Goal: Task Accomplishment & Management: Use online tool/utility

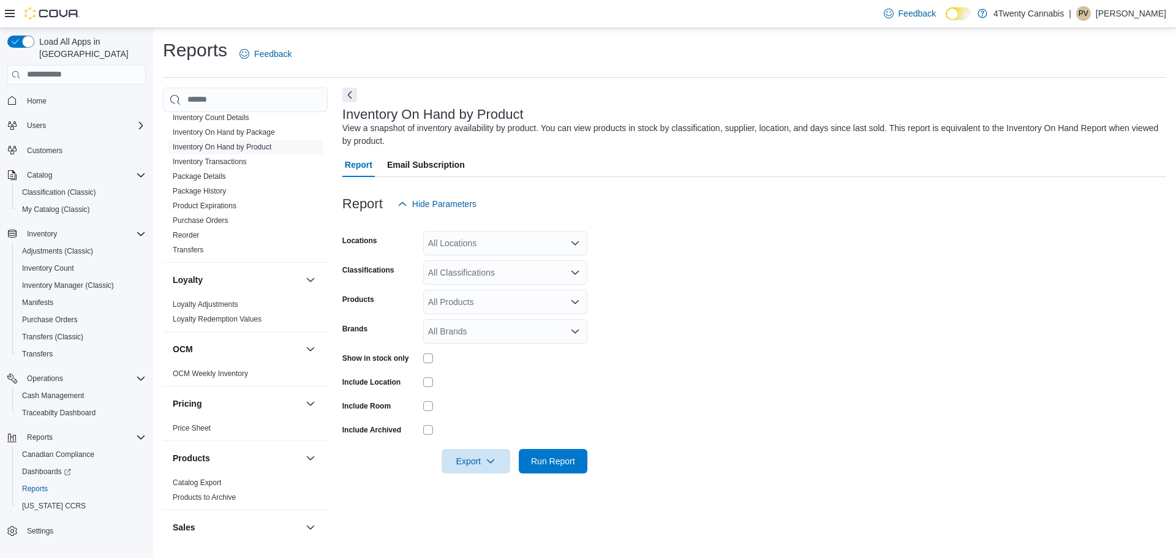
scroll to position [395, 0]
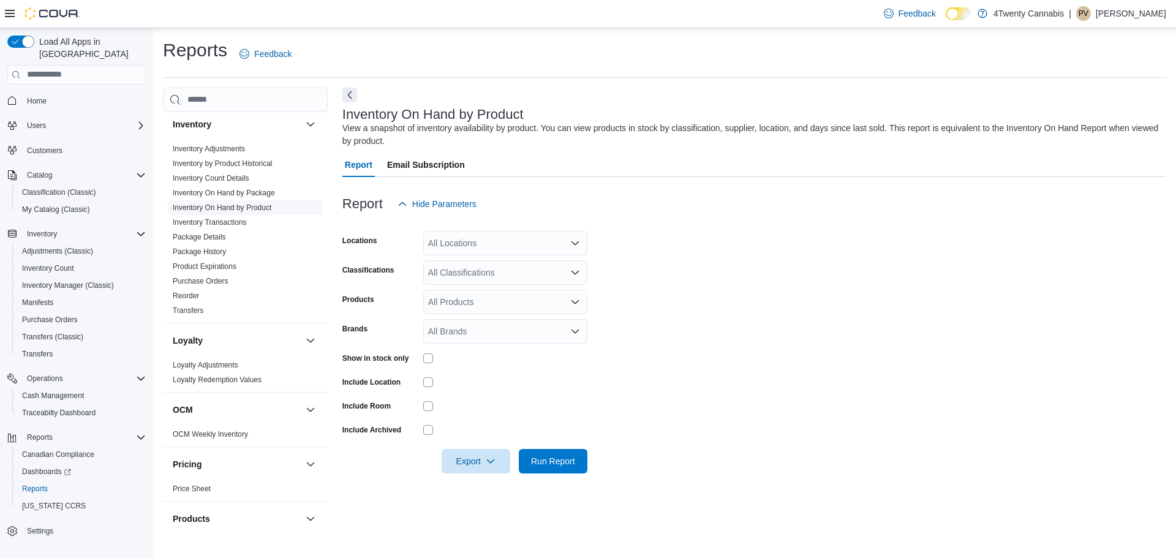
click at [258, 209] on link "Inventory On Hand by Product" at bounding box center [222, 207] width 99 height 9
click at [495, 247] on div "All Locations" at bounding box center [505, 243] width 164 height 25
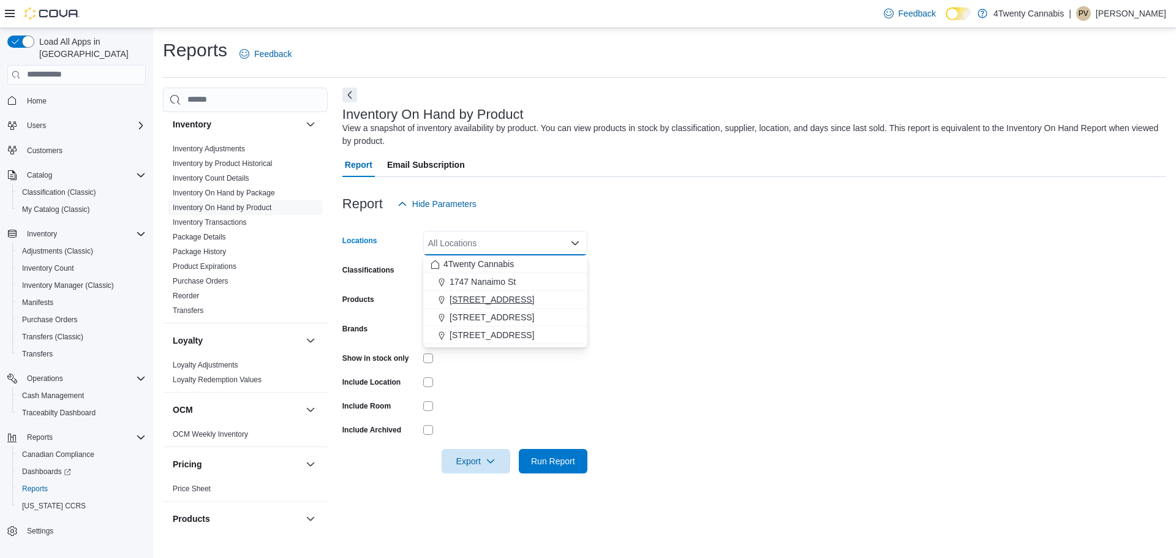
click at [479, 301] on span "[STREET_ADDRESS]" at bounding box center [492, 299] width 85 height 12
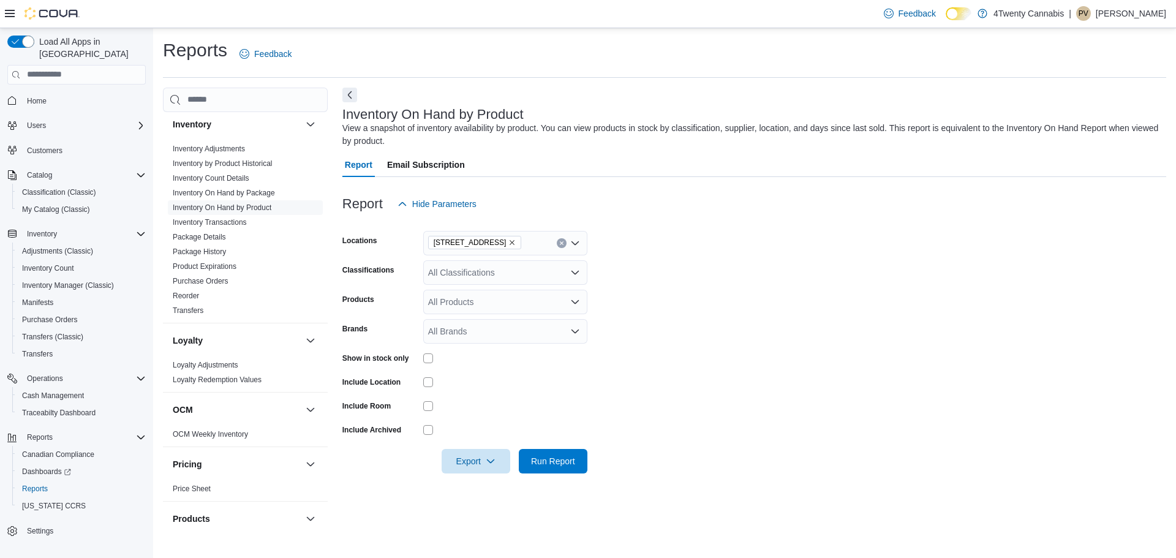
click at [729, 285] on form "Locations 2426 200 Street Classifications All Classifications Products All Prod…" at bounding box center [754, 344] width 824 height 257
click at [481, 267] on div "All Classifications" at bounding box center [505, 272] width 164 height 25
click at [475, 309] on span "Flower" at bounding box center [463, 311] width 26 height 12
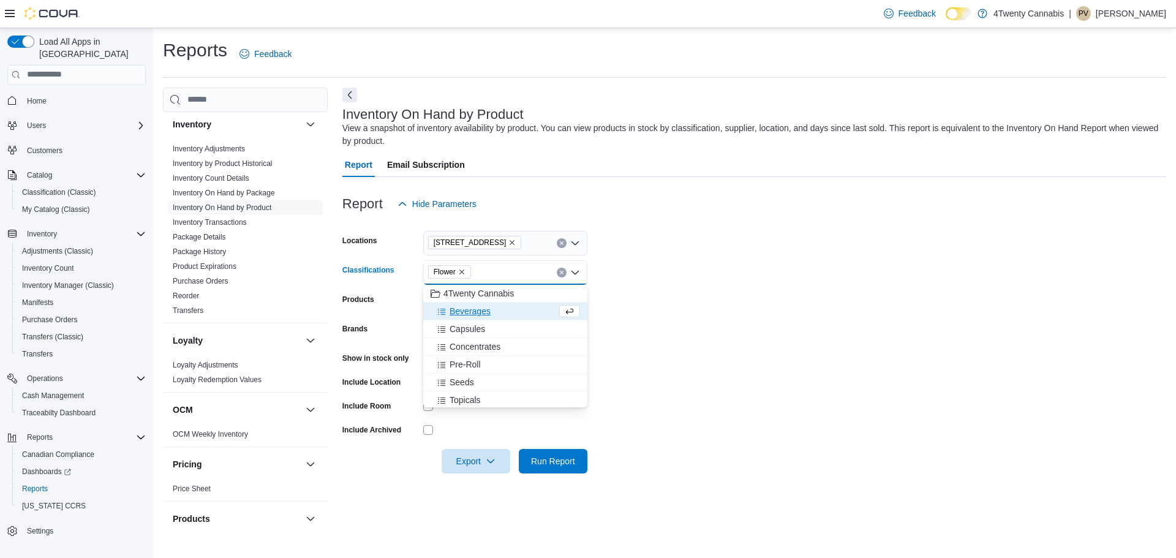
click at [475, 309] on span "Beverages" at bounding box center [470, 311] width 41 height 12
click at [475, 309] on span "Capsules" at bounding box center [468, 311] width 36 height 12
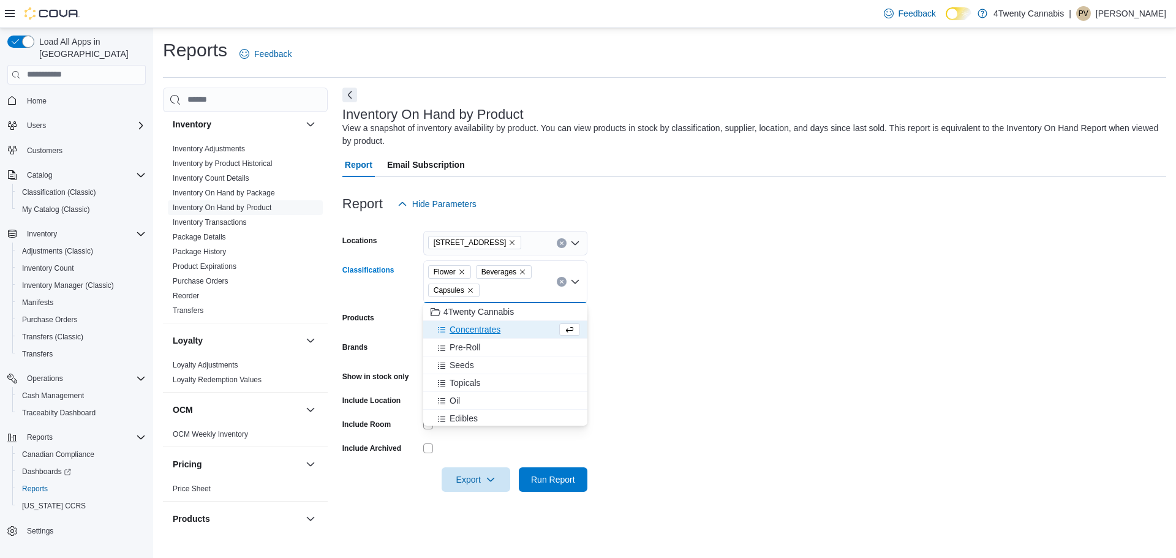
click at [475, 333] on span "Concentrates" at bounding box center [475, 329] width 51 height 12
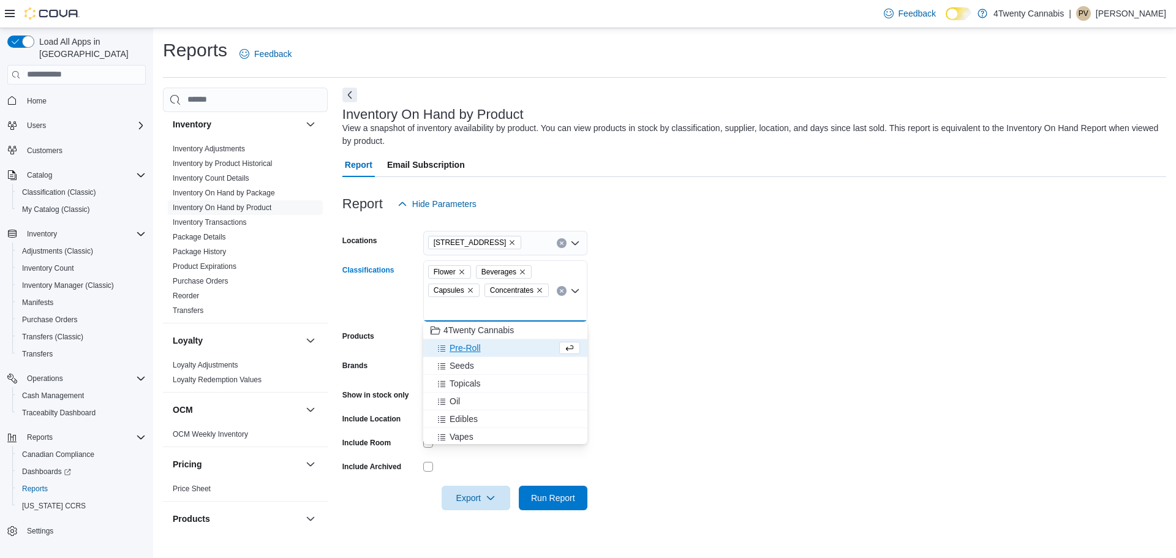
click at [480, 346] on span "Pre-Roll" at bounding box center [465, 348] width 31 height 12
click at [481, 398] on div "Edibles" at bounding box center [505, 401] width 149 height 12
click at [481, 398] on div "Vapes" at bounding box center [494, 401] width 126 height 12
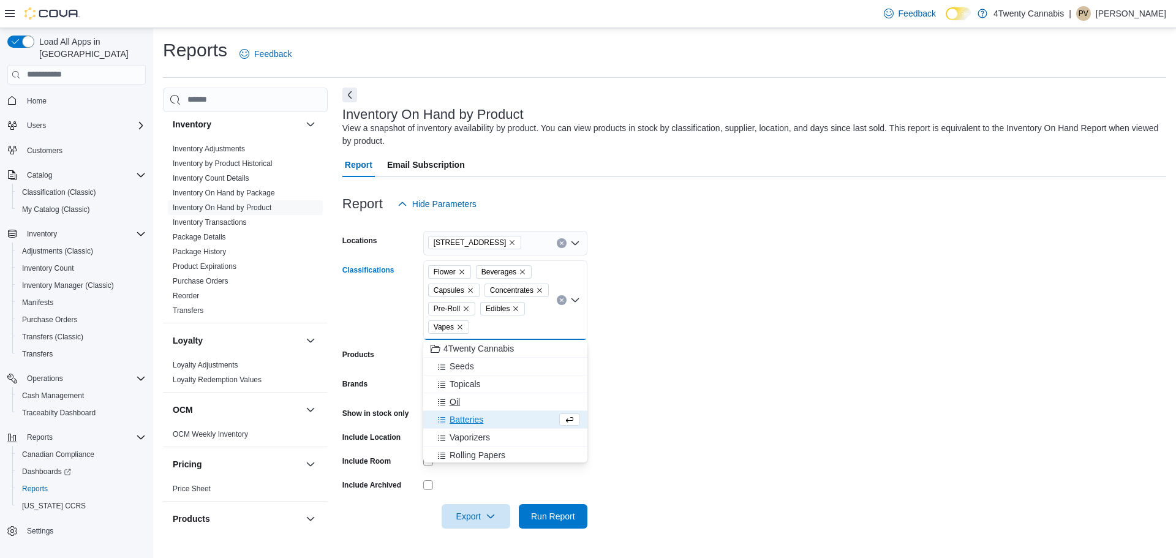
click at [481, 404] on div "Oil" at bounding box center [505, 402] width 149 height 12
click at [660, 358] on form "Locations 2426 200 Street Classifications Flower Beverages Capsules Concentrate…" at bounding box center [754, 372] width 824 height 312
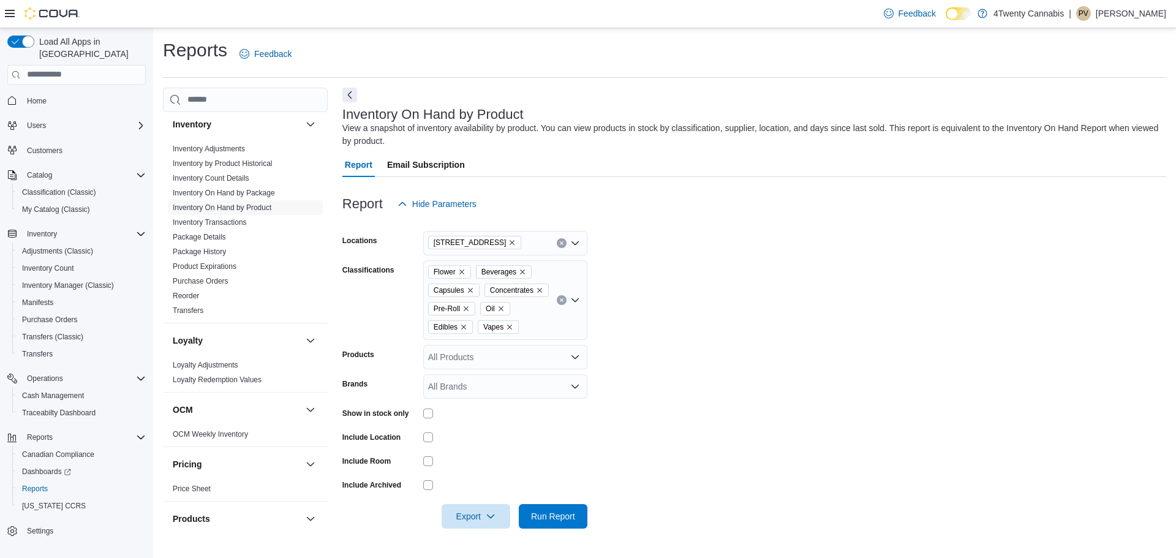
click at [515, 359] on div "All Products" at bounding box center [505, 357] width 164 height 25
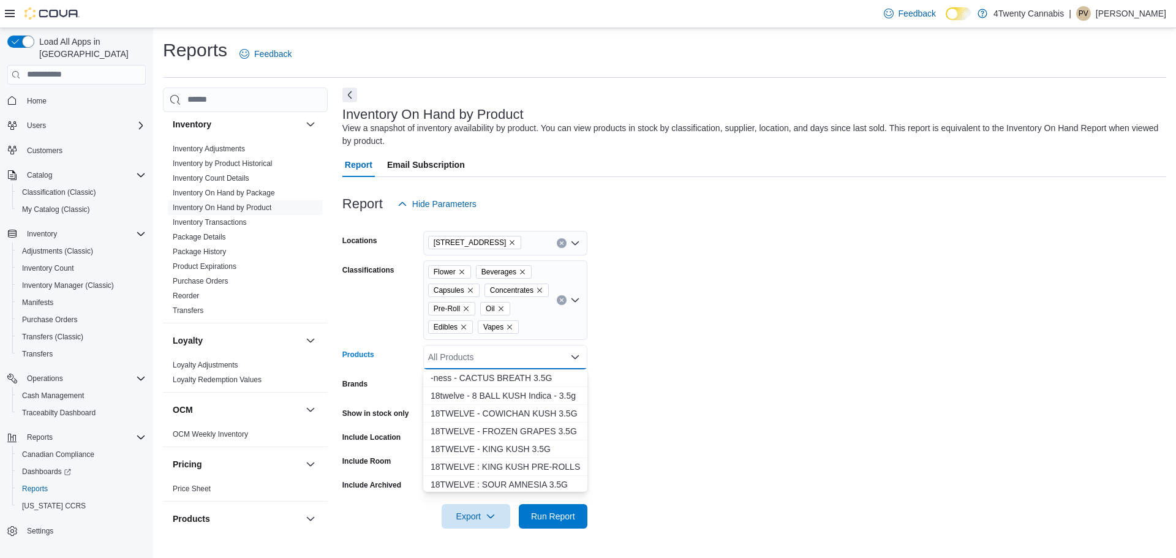
click at [657, 360] on form "Locations 2426 200 Street Classifications Flower Beverages Capsules Concentrate…" at bounding box center [754, 372] width 824 height 312
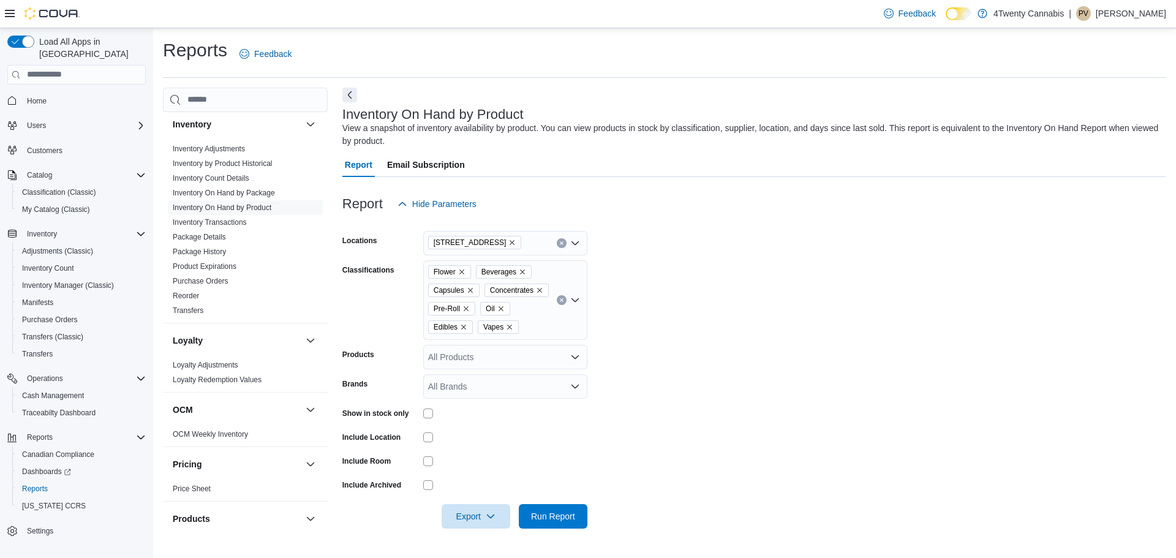
click at [522, 392] on div "All Brands" at bounding box center [505, 386] width 164 height 25
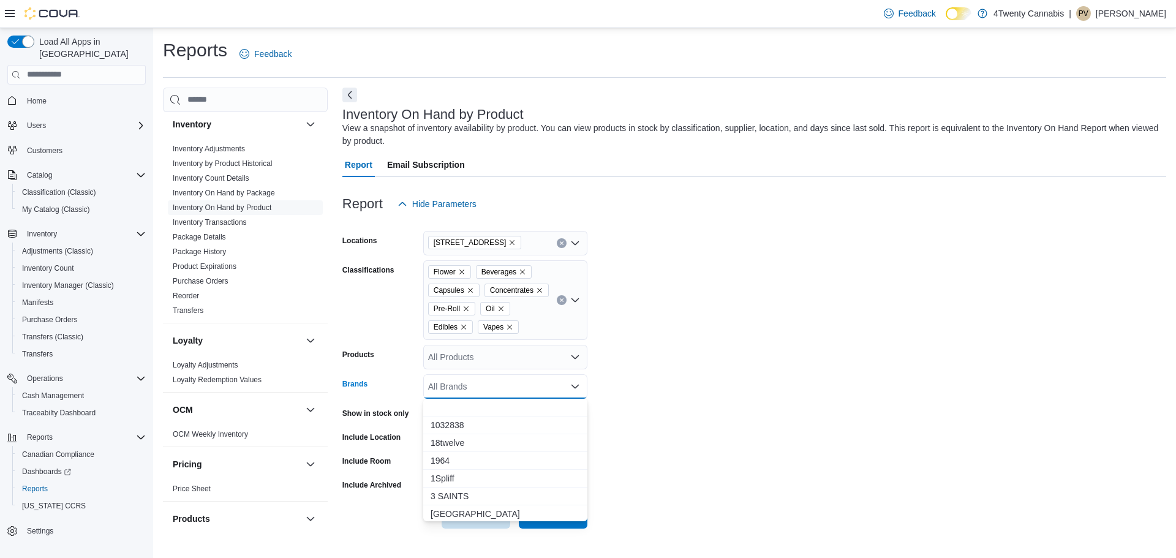
click at [664, 405] on form "Locations 2426 200 Street Classifications Flower Beverages Capsules Concentrate…" at bounding box center [754, 372] width 824 height 312
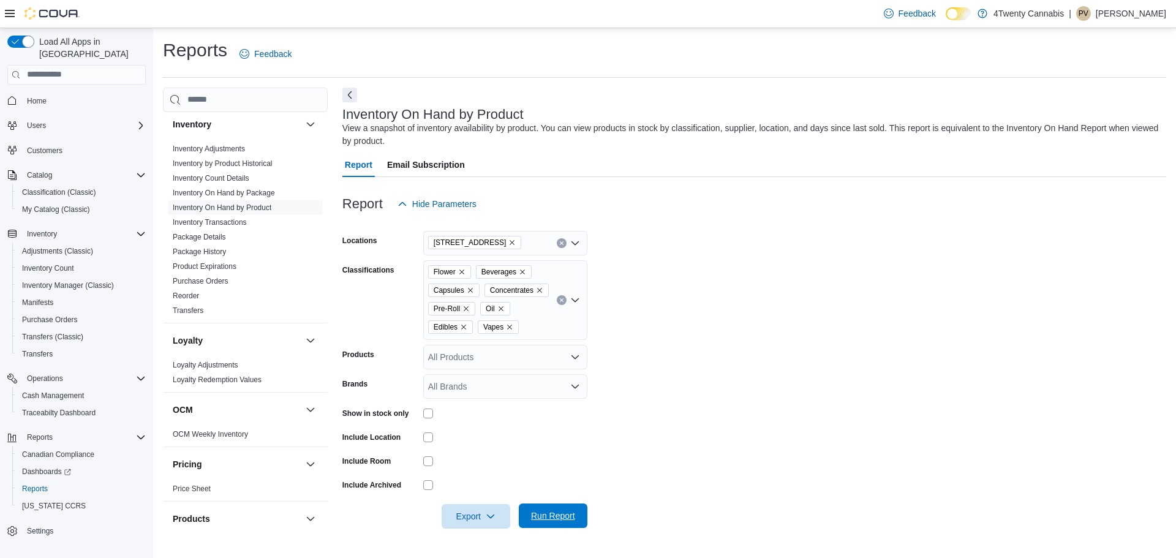
click at [558, 510] on span "Run Report" at bounding box center [553, 516] width 44 height 12
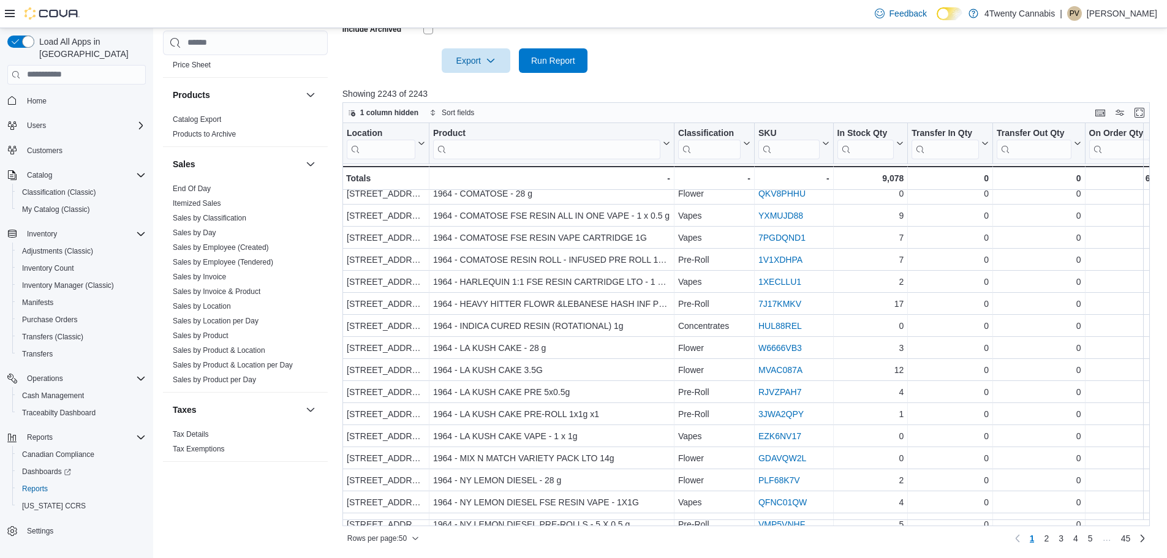
scroll to position [763, 0]
click at [218, 303] on link "Sales by Location" at bounding box center [202, 305] width 58 height 9
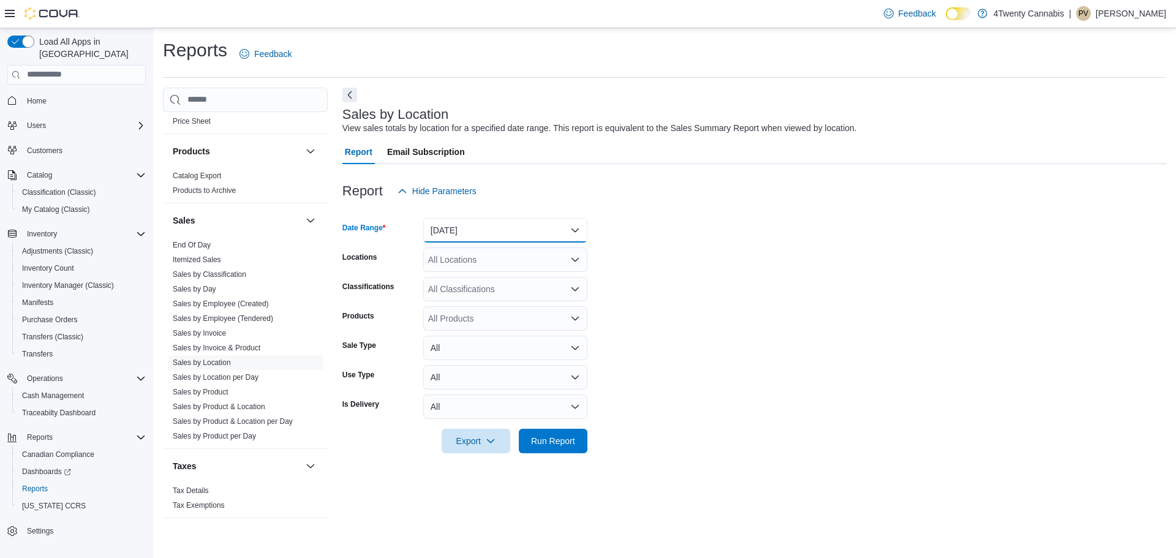
click at [529, 232] on button "[DATE]" at bounding box center [505, 230] width 164 height 25
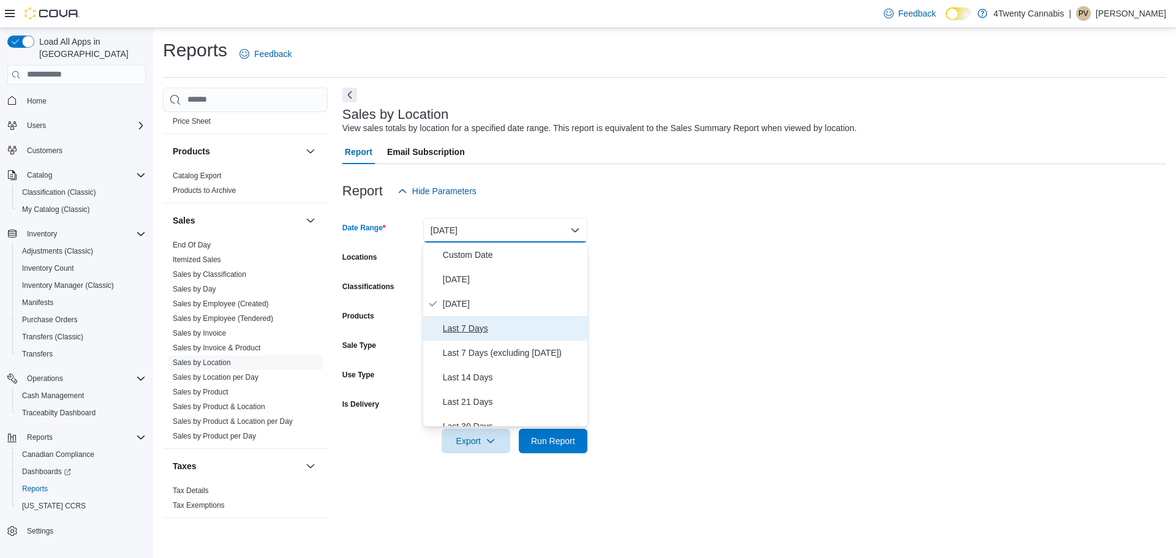
click at [525, 333] on span "Last 7 Days" at bounding box center [513, 328] width 140 height 15
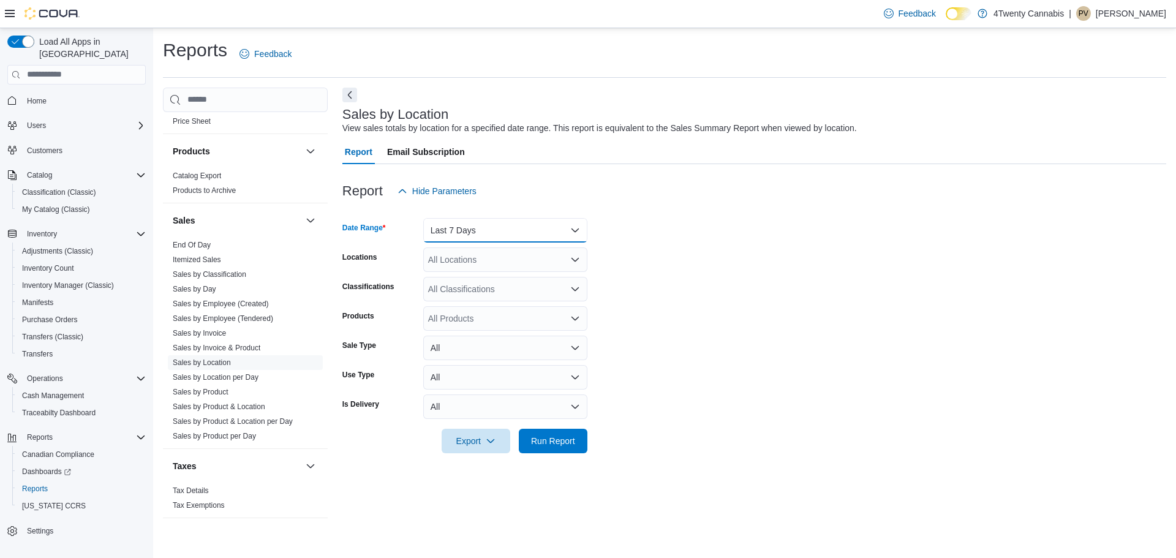
click at [523, 232] on button "Last 7 Days" at bounding box center [505, 230] width 164 height 25
click at [671, 314] on form "Date Range Last 7 Days Locations All Locations Classifications All Classificati…" at bounding box center [754, 328] width 824 height 250
click at [533, 254] on div "All Locations" at bounding box center [505, 259] width 164 height 25
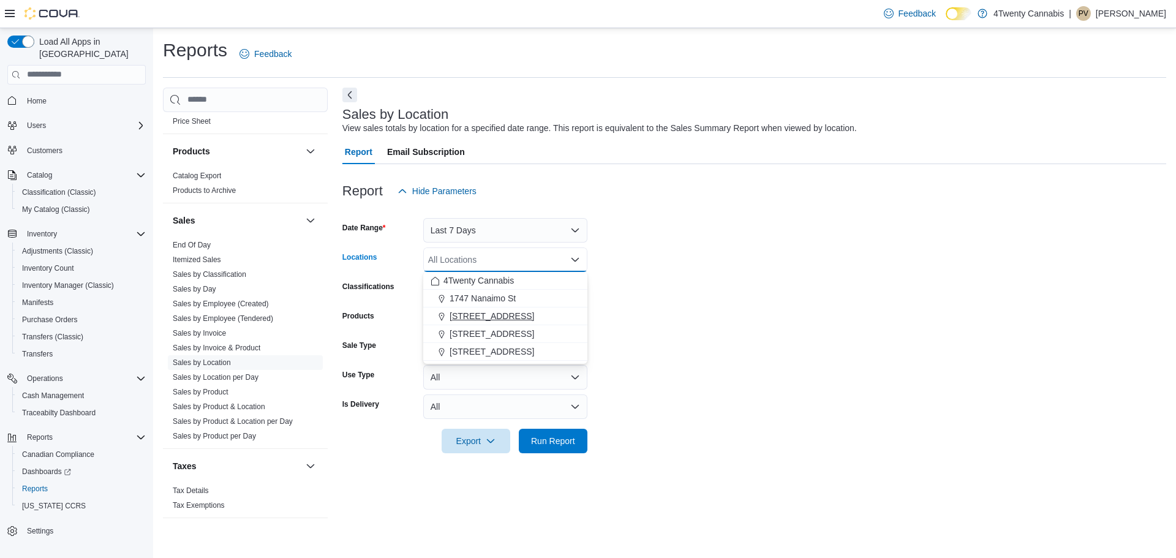
click at [505, 312] on span "[STREET_ADDRESS]" at bounding box center [492, 316] width 85 height 12
click at [700, 312] on form "Date Range Last 7 Days Locations [GEOGRAPHIC_DATA]. Selected. [STREET_ADDRESS].…" at bounding box center [754, 328] width 824 height 250
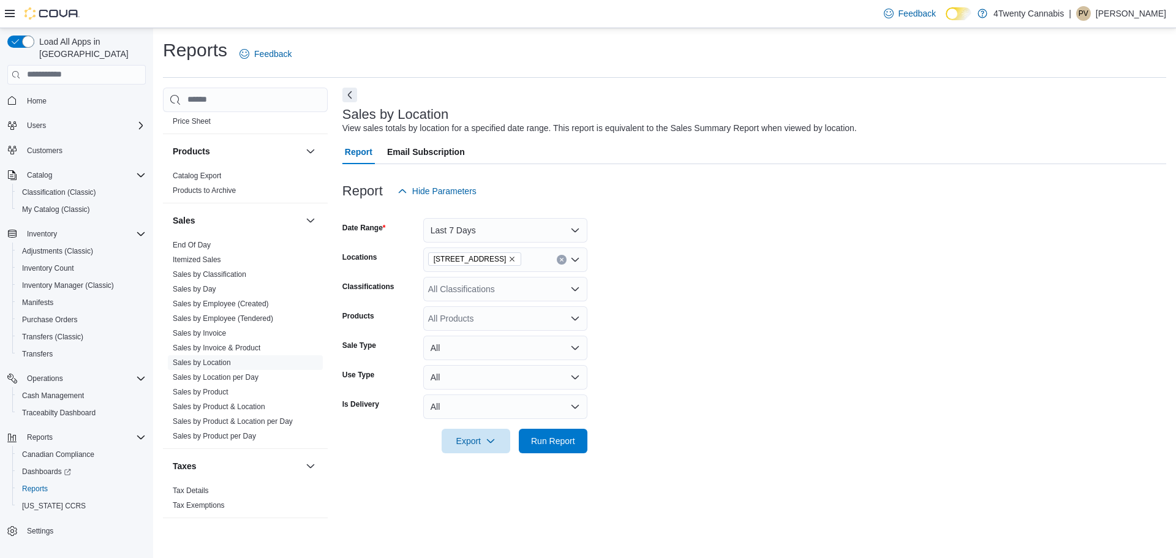
click at [541, 298] on div "All Classifications" at bounding box center [505, 289] width 164 height 25
click at [520, 323] on div "Flower" at bounding box center [505, 328] width 149 height 12
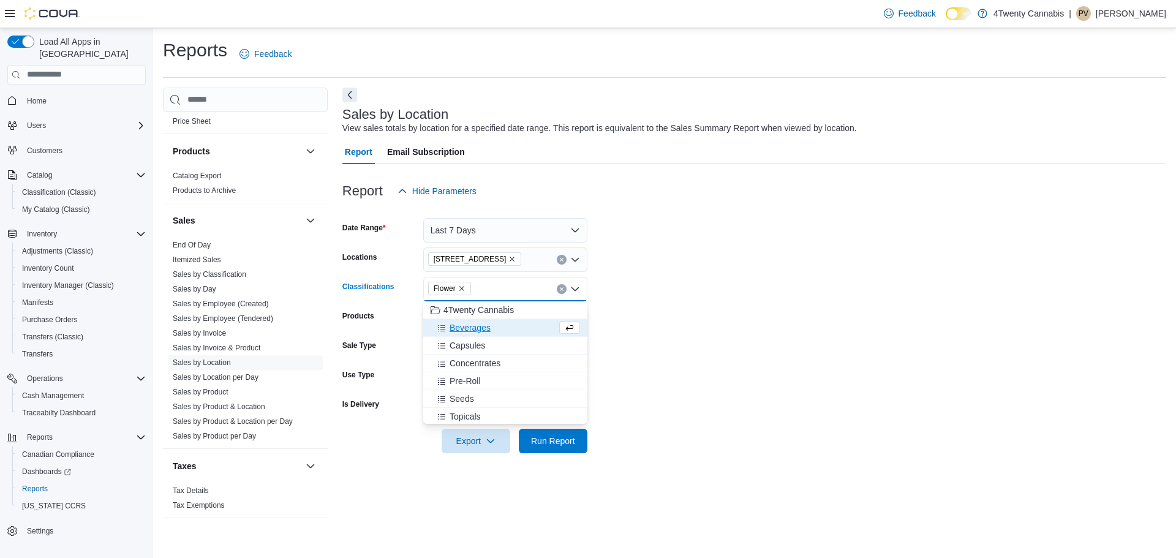
click at [520, 324] on div "Beverages" at bounding box center [494, 328] width 126 height 12
click at [520, 324] on div "Capsules" at bounding box center [494, 328] width 126 height 12
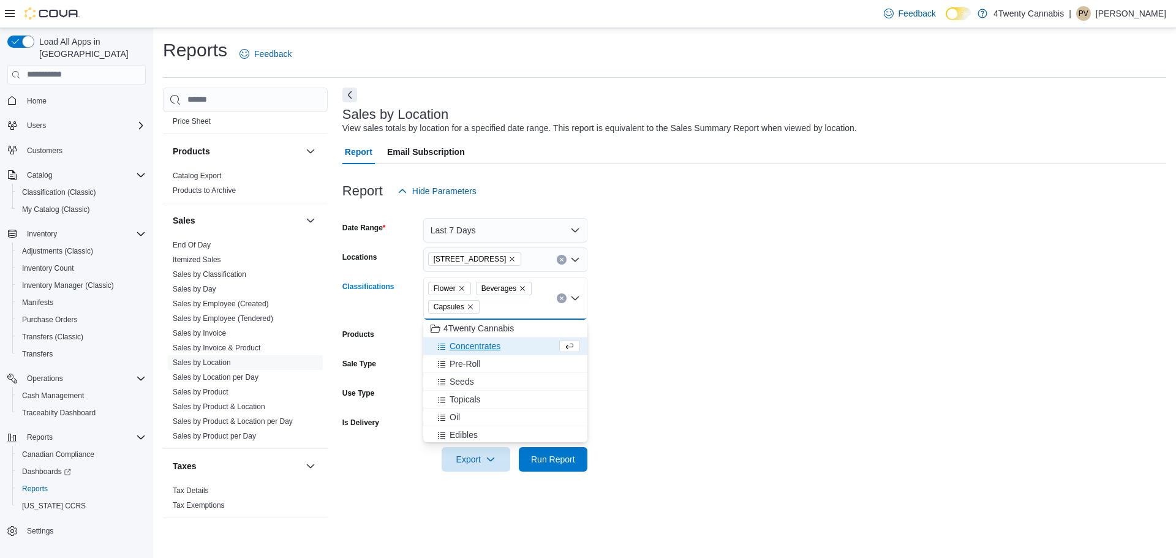
click at [512, 342] on div "Concentrates" at bounding box center [494, 346] width 126 height 12
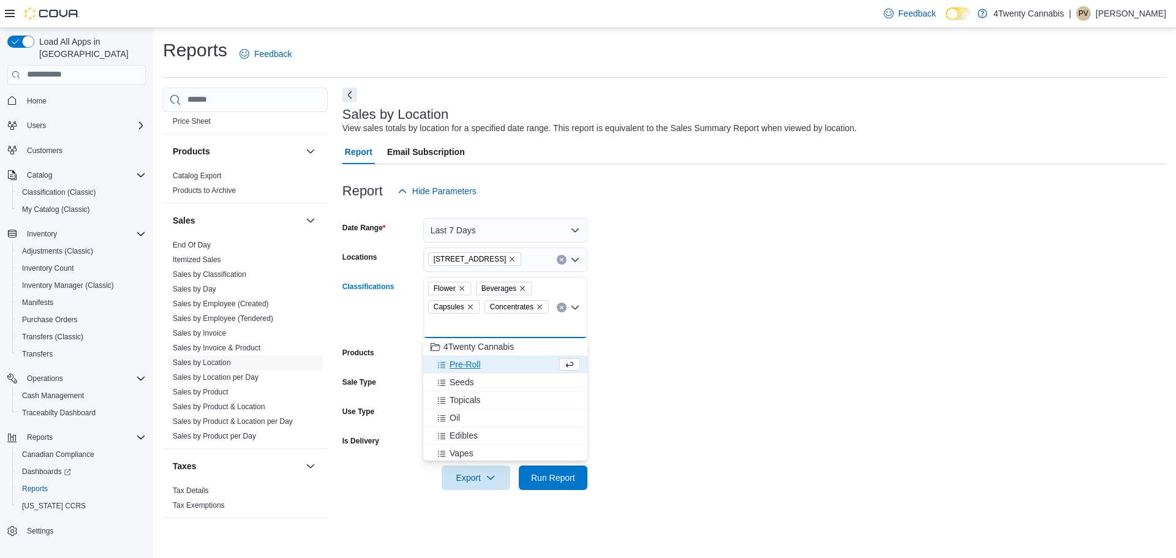
click at [504, 367] on div "Pre-Roll" at bounding box center [494, 364] width 126 height 12
click at [503, 397] on div "Oil" at bounding box center [505, 400] width 149 height 12
click at [503, 397] on div "Edibles" at bounding box center [494, 400] width 126 height 12
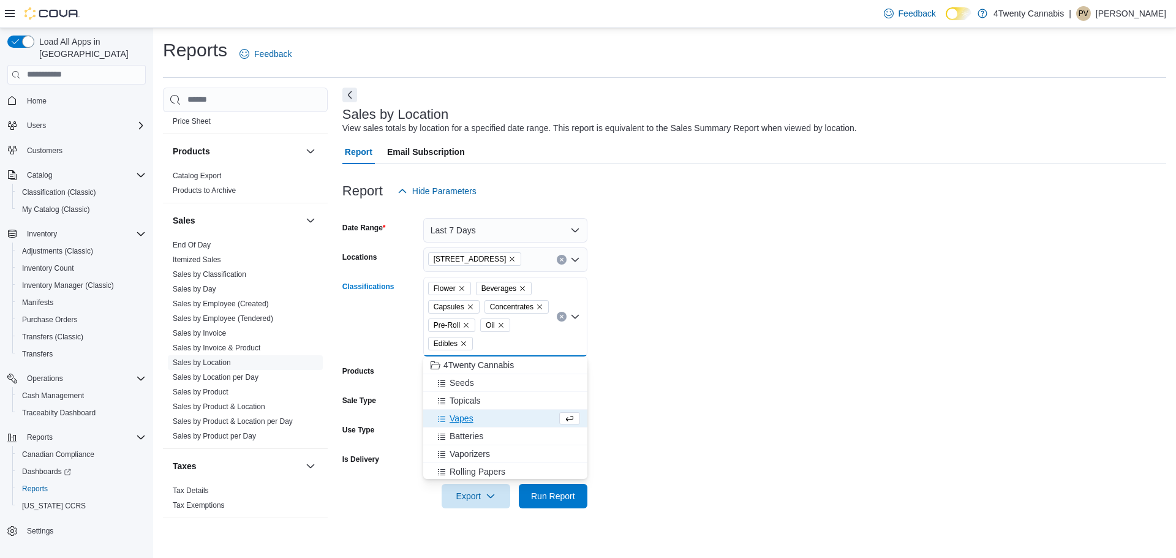
click at [462, 418] on span "Vapes" at bounding box center [462, 418] width 24 height 12
click at [663, 393] on form "Date Range Last 7 Days Locations 2426 200 Street Classifications Flower Beverag…" at bounding box center [754, 355] width 824 height 305
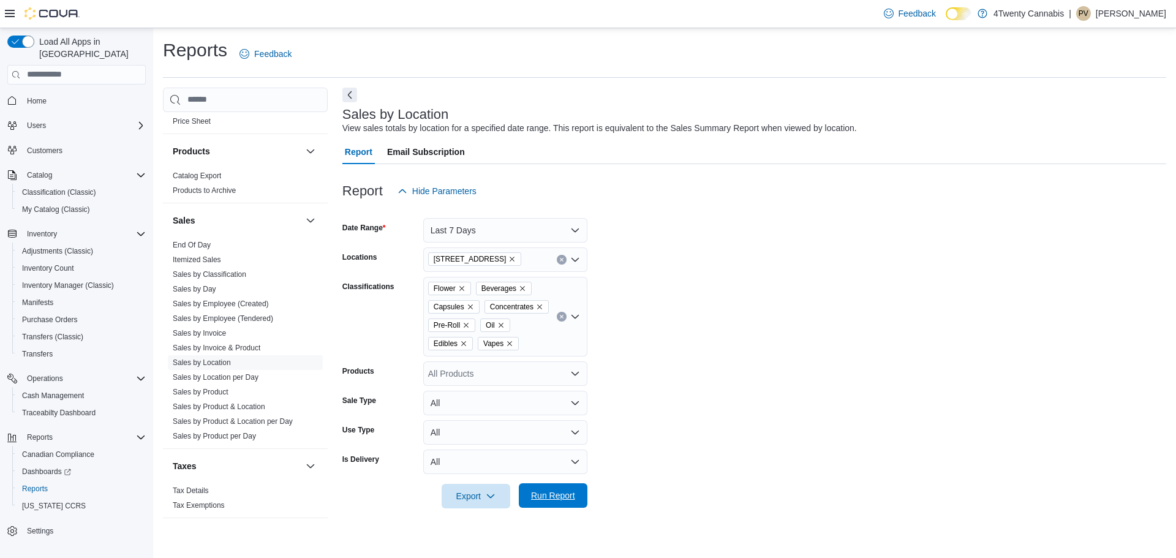
click at [579, 494] on span "Run Report" at bounding box center [553, 495] width 54 height 25
click at [557, 503] on span "Run Report" at bounding box center [553, 495] width 54 height 25
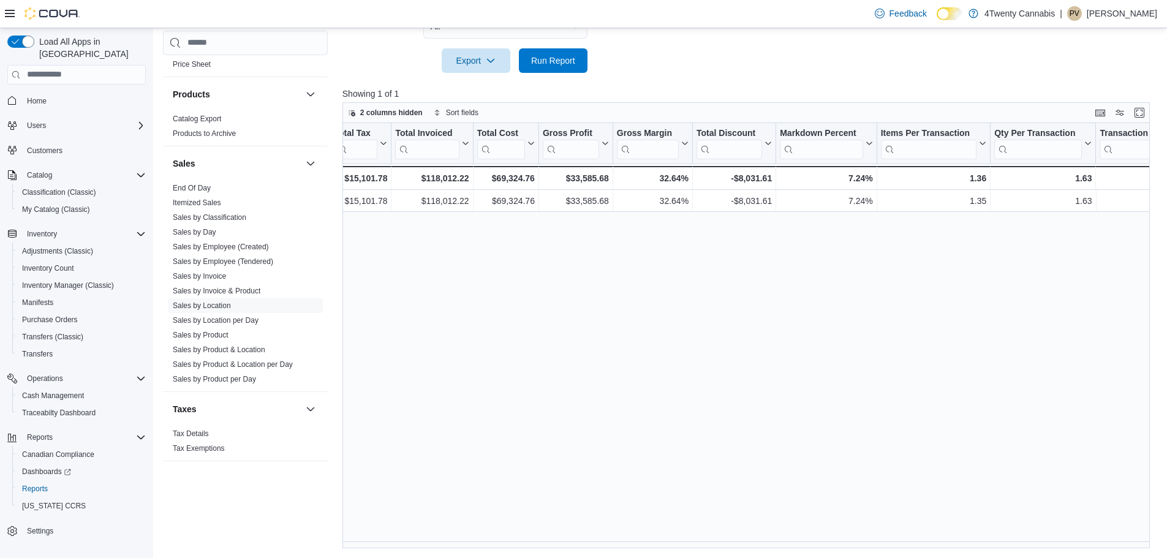
scroll to position [0, 492]
